Goal: Transaction & Acquisition: Subscribe to service/newsletter

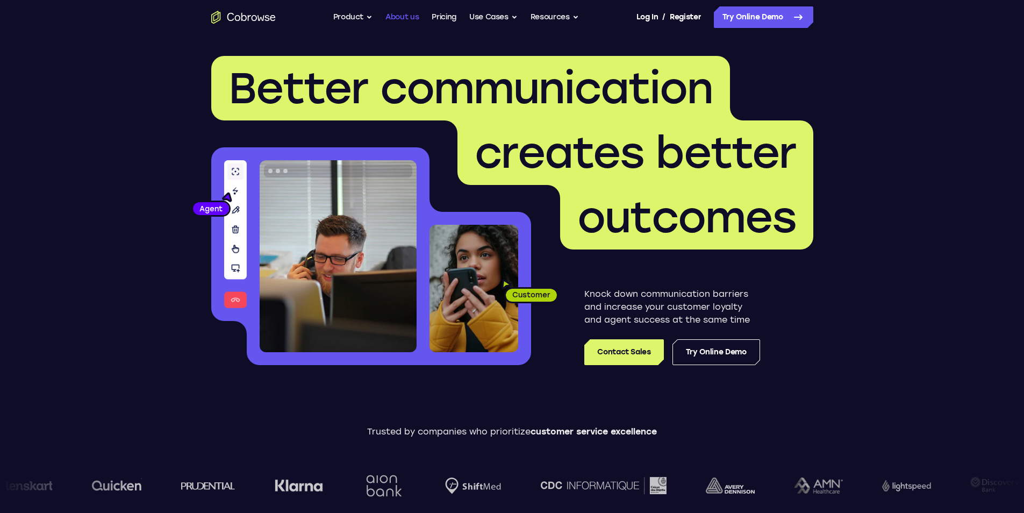
click at [394, 21] on link "About us" at bounding box center [401, 16] width 33 height 21
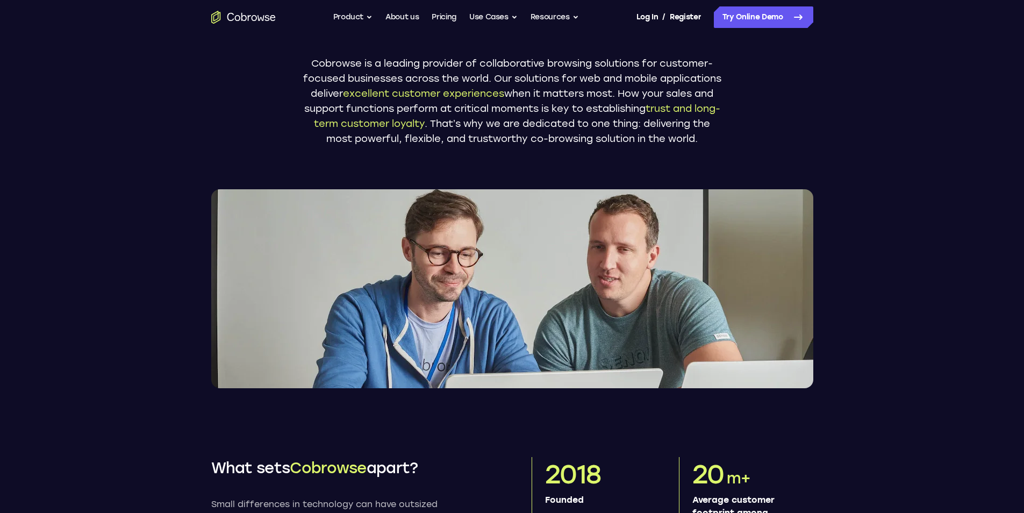
scroll to position [161, 0]
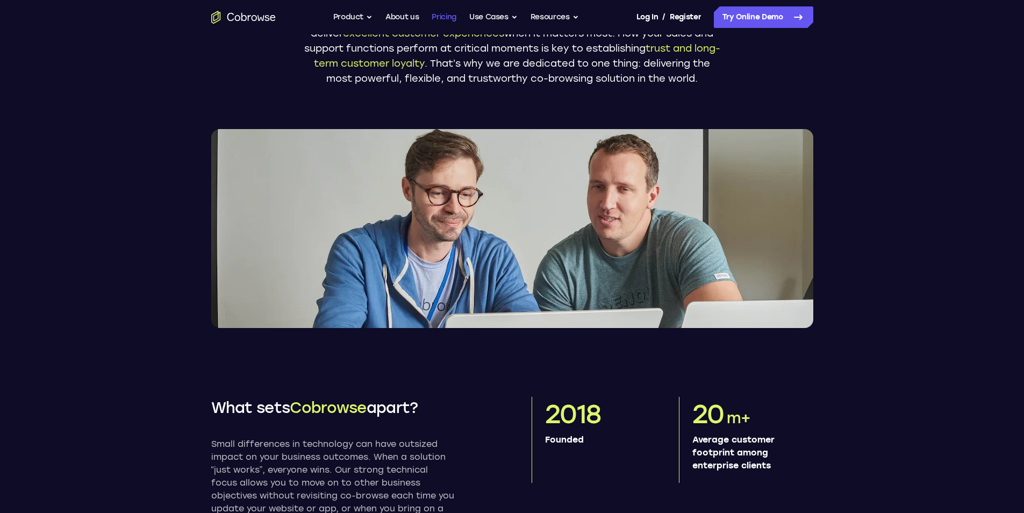
click at [435, 15] on link "Pricing" at bounding box center [443, 16] width 25 height 21
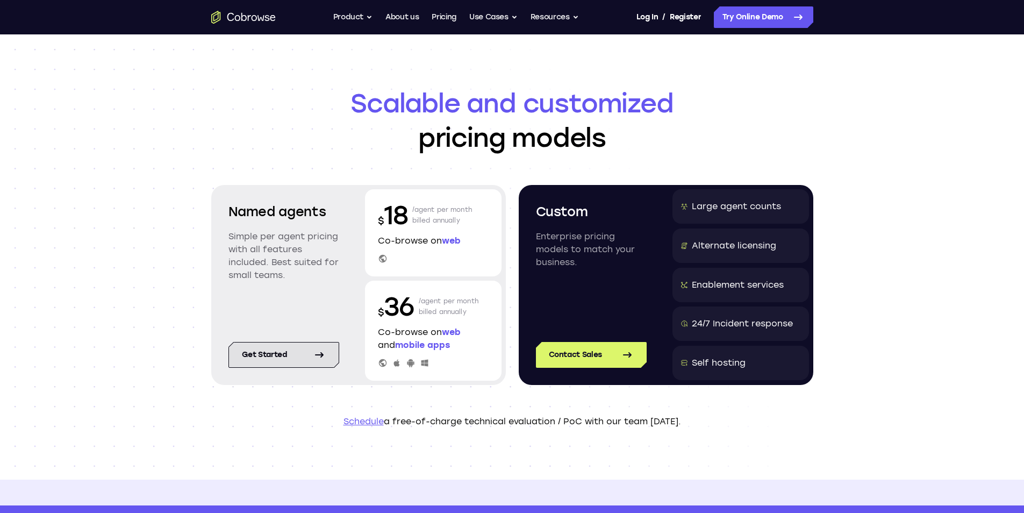
click at [289, 358] on link "Get started" at bounding box center [283, 355] width 111 height 26
